Goal: Task Accomplishment & Management: Complete application form

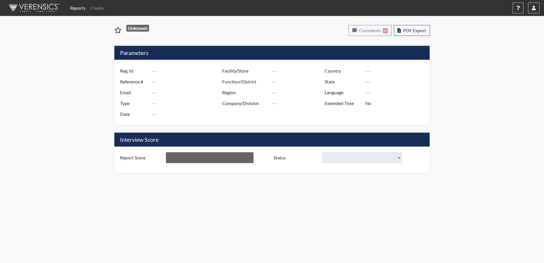
type input "[PERSON_NAME] 5998"
type input "51460"
type input "[EMAIL_ADDRESS][DOMAIN_NAME]"
type input "Corrections Pre-Employment"
type input "[DATE]"
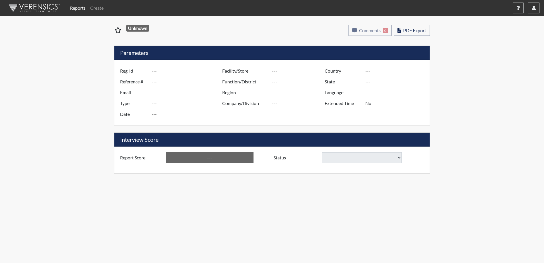
type input "[PERSON_NAME]"
type input "[GEOGRAPHIC_DATA]"
type input "[US_STATE]"
type input "English"
type input "Yes"
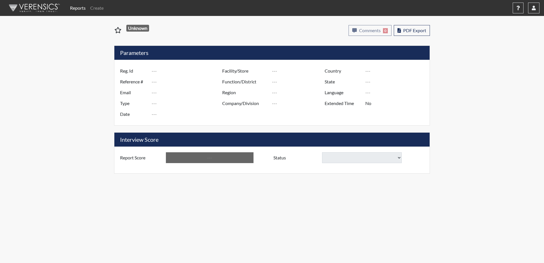
type input "Above Conditions"
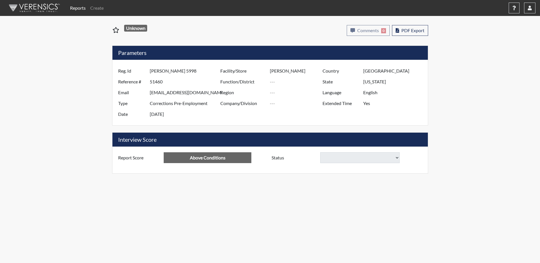
select select
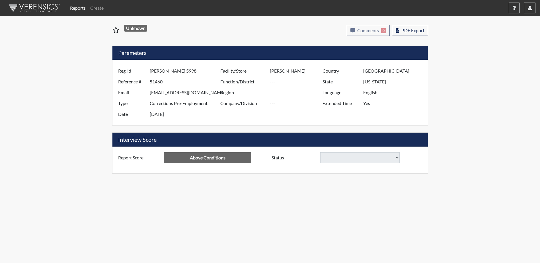
select select
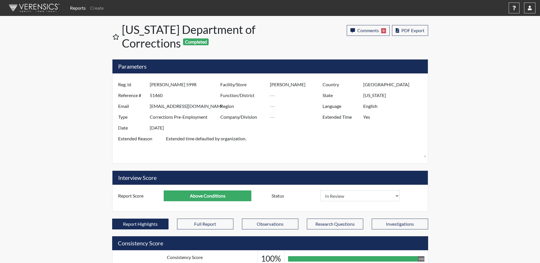
scroll to position [95, 237]
